Goal: Task Accomplishment & Management: Manage account settings

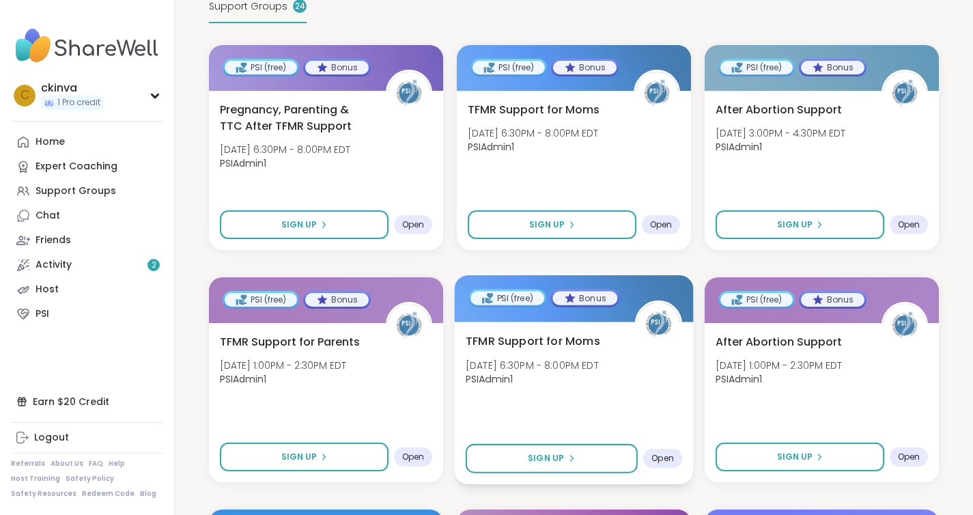
scroll to position [305, 0]
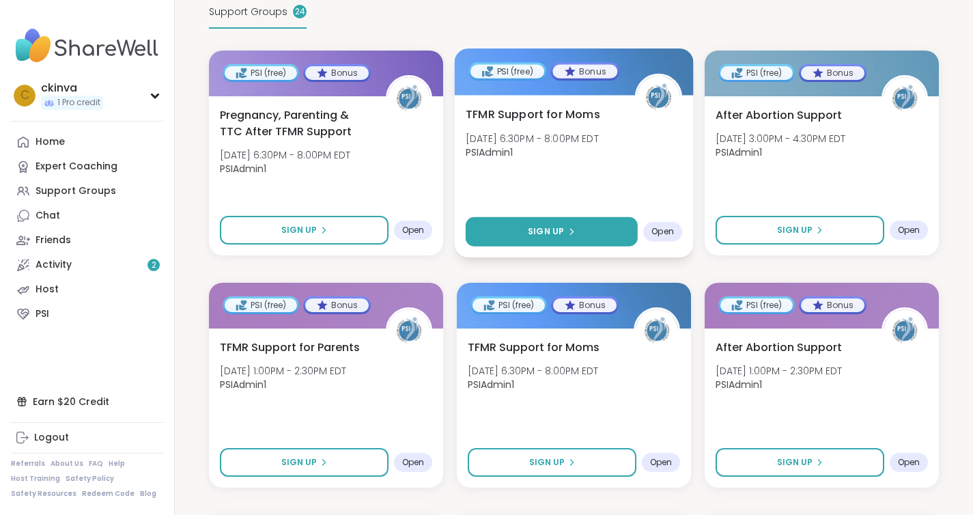
click at [581, 219] on button "Sign Up" at bounding box center [552, 231] width 172 height 29
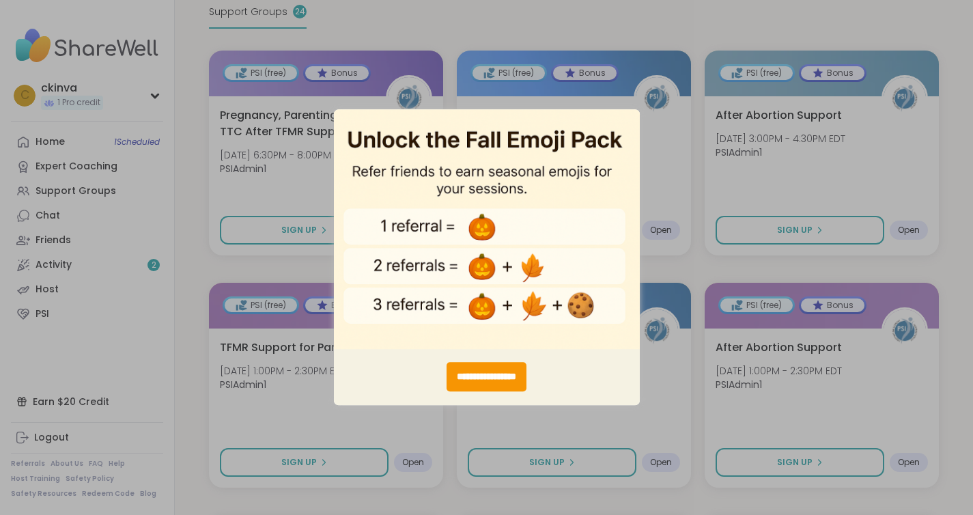
scroll to position [0, 0]
click at [191, 342] on div "**********" at bounding box center [486, 257] width 973 height 515
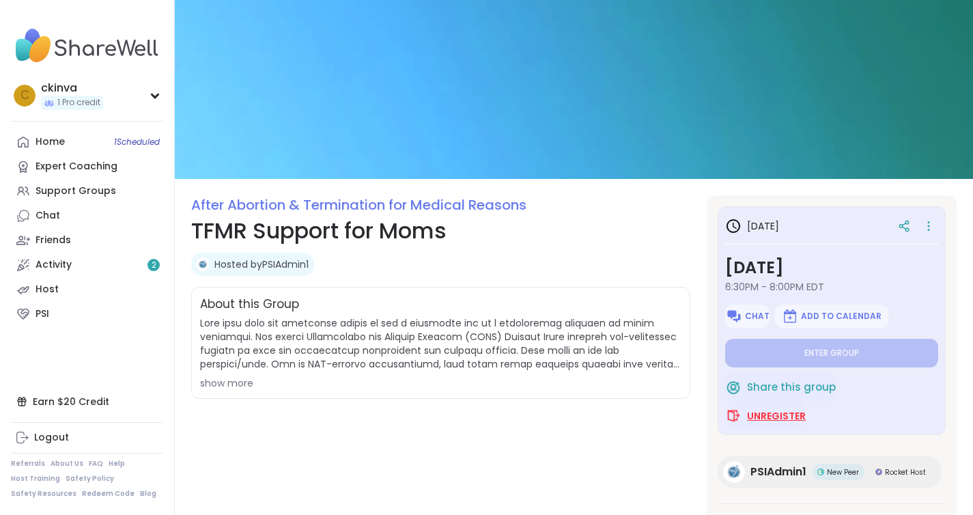
click at [764, 411] on span "Unregister" at bounding box center [776, 416] width 59 height 14
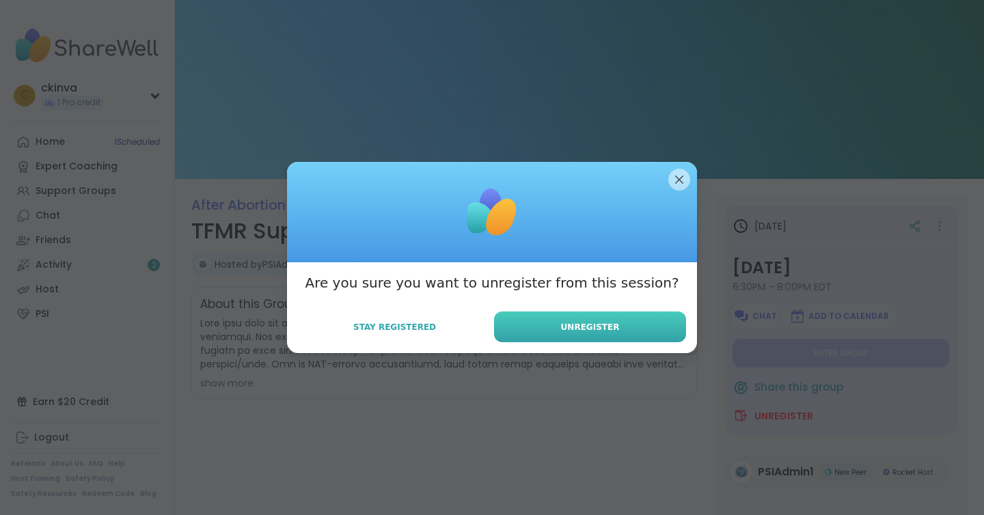
click at [592, 330] on span "Unregister" at bounding box center [590, 327] width 59 height 12
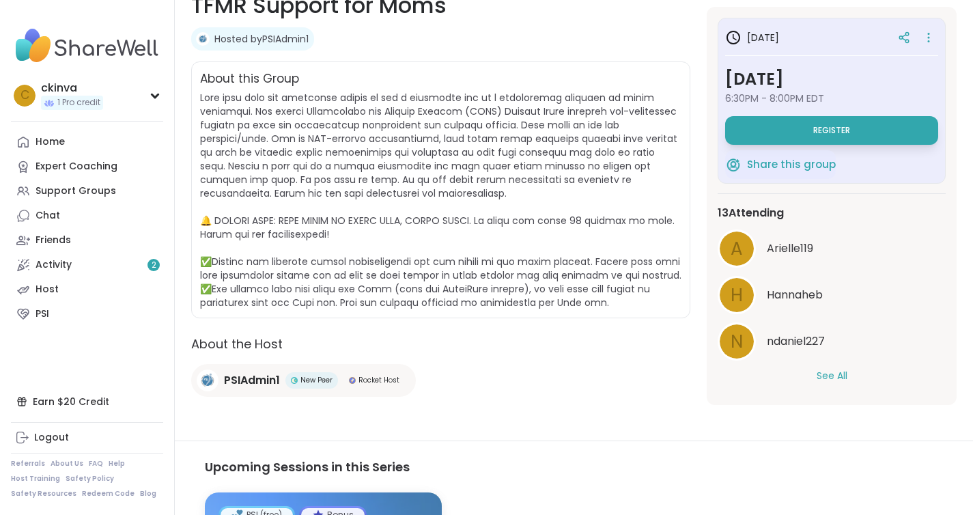
scroll to position [230, 0]
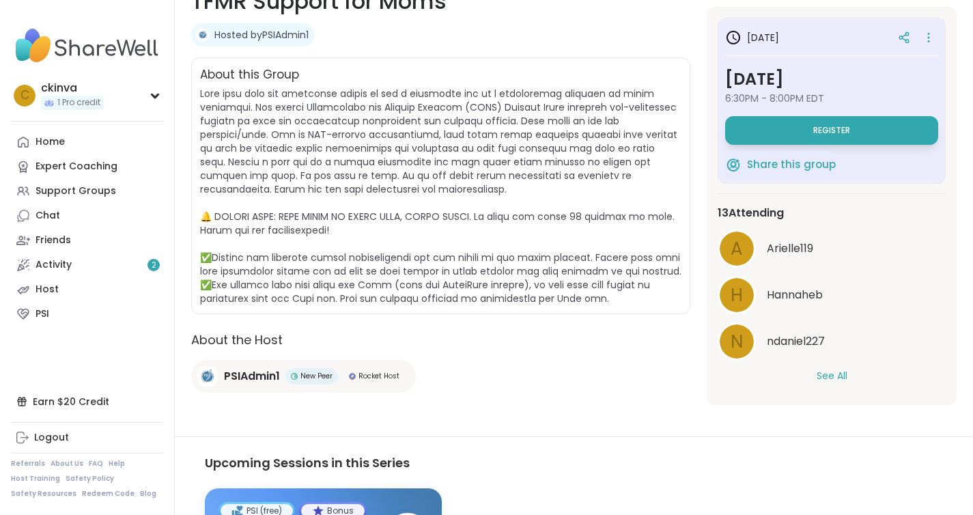
click at [833, 377] on button "See All" at bounding box center [832, 376] width 31 height 14
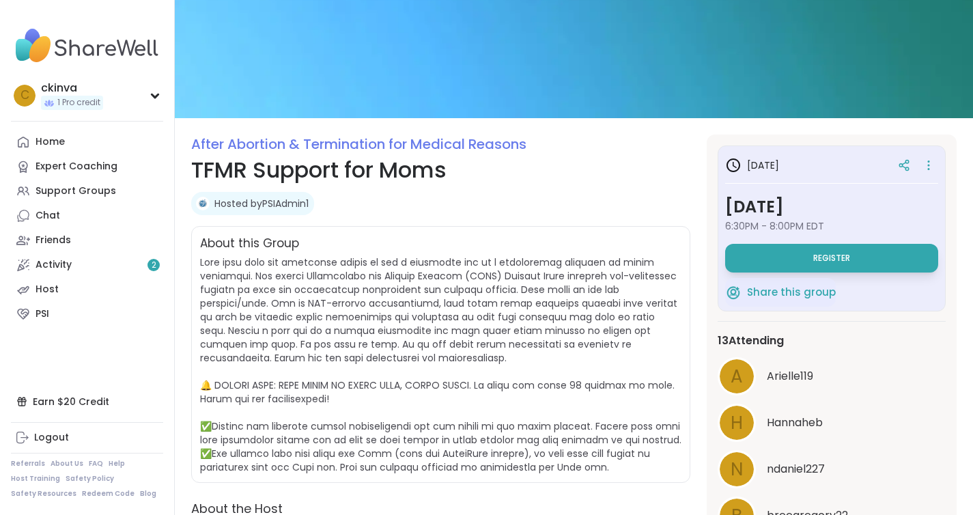
scroll to position [0, 0]
